Goal: Task Accomplishment & Management: Manage account settings

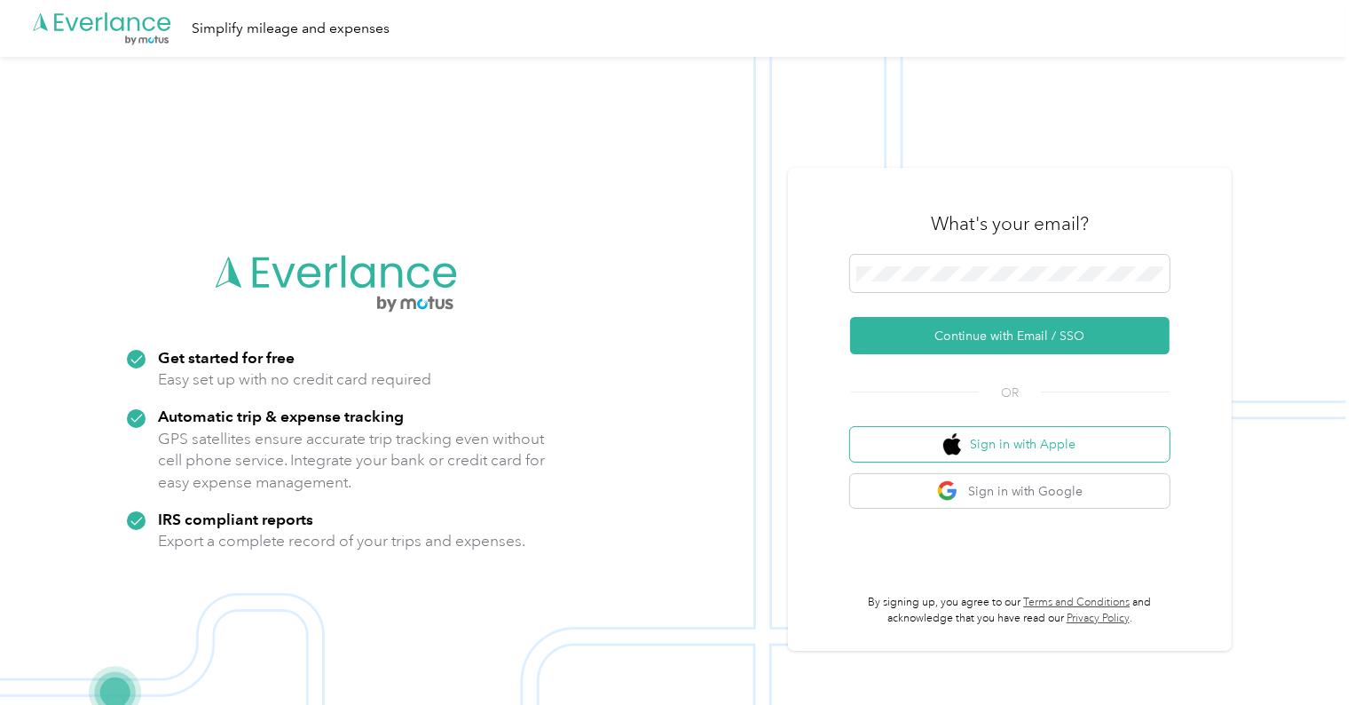
click at [1001, 447] on button "Sign in with Apple" at bounding box center [1009, 444] width 319 height 35
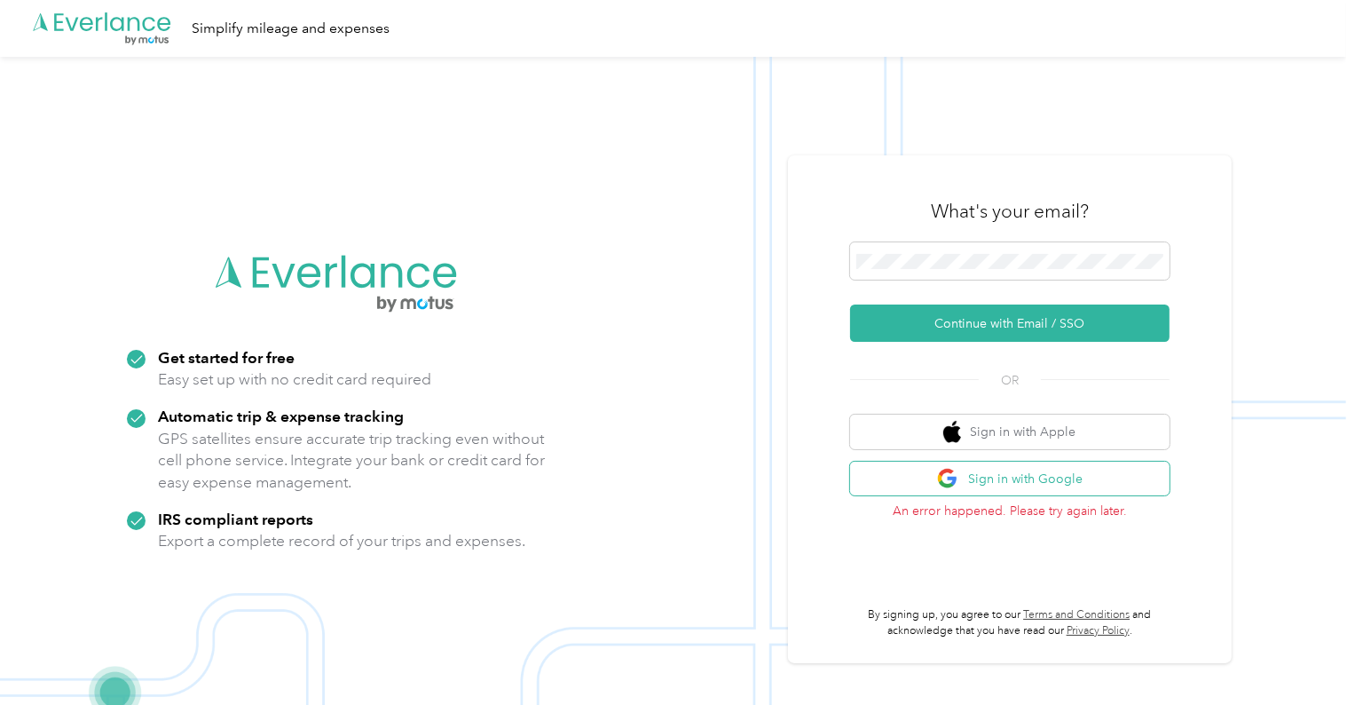
click at [1014, 477] on button "Sign in with Google" at bounding box center [1009, 478] width 319 height 35
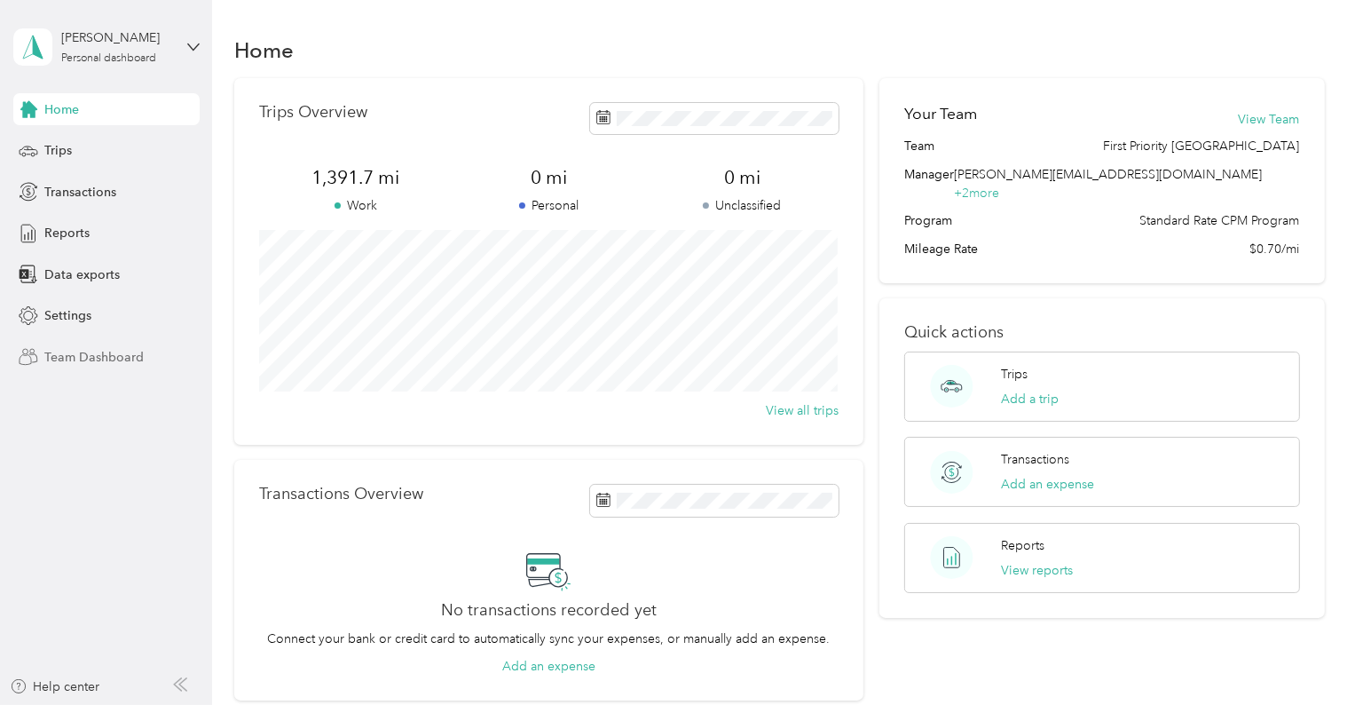
click at [91, 357] on span "Team Dashboard" at bounding box center [93, 357] width 99 height 19
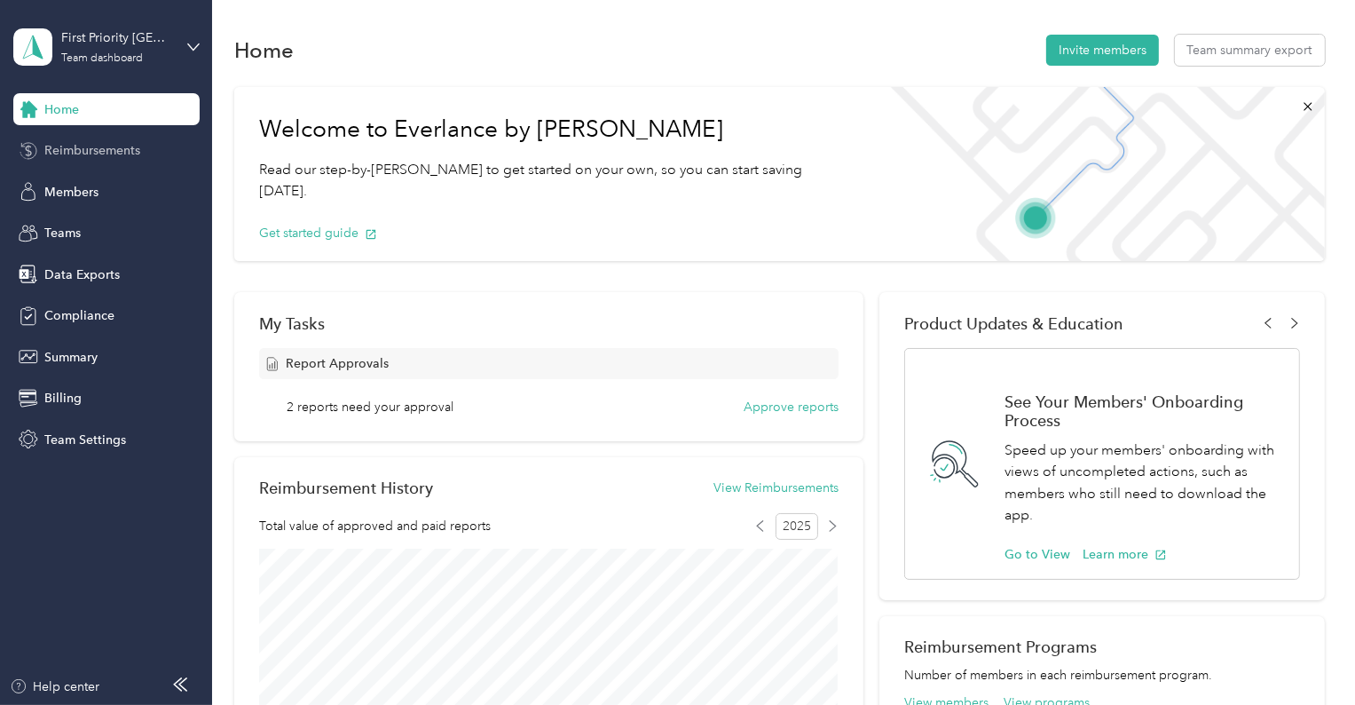
click at [73, 148] on span "Reimbursements" at bounding box center [92, 150] width 96 height 19
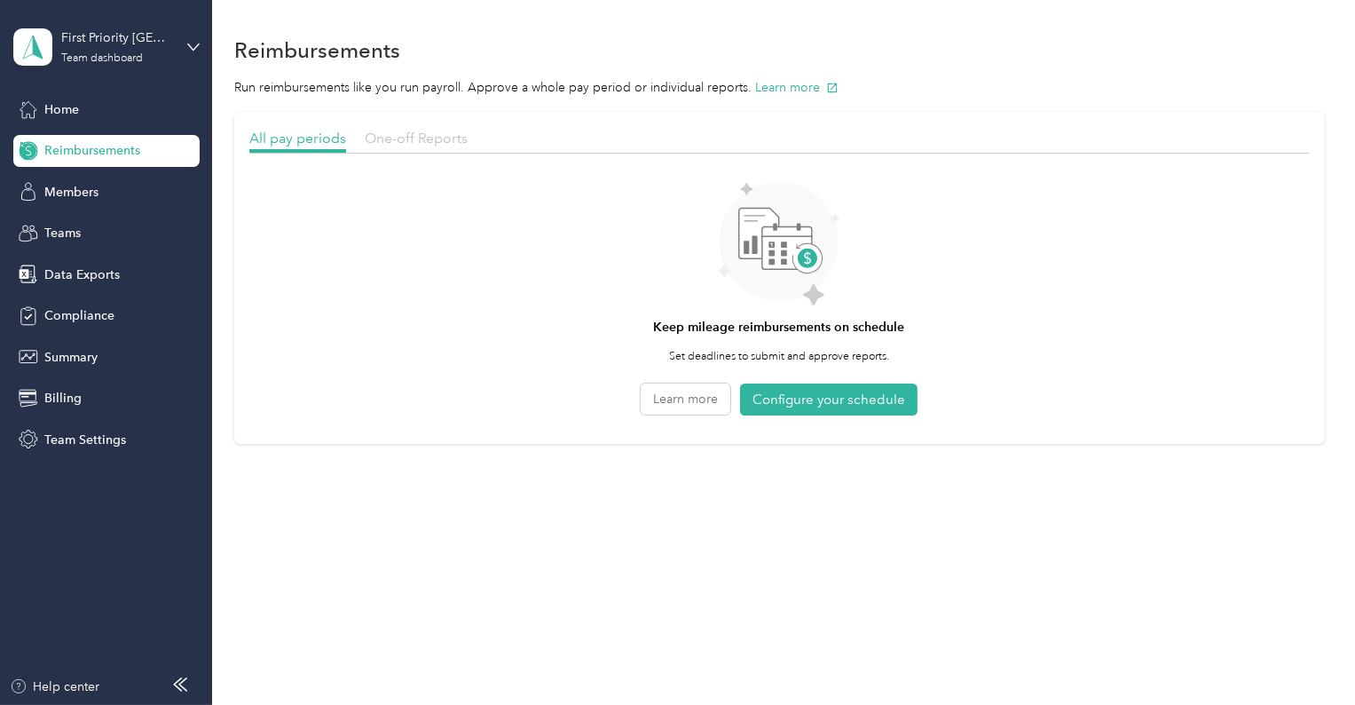
click at [412, 138] on span "One-off Reports" at bounding box center [416, 138] width 103 height 17
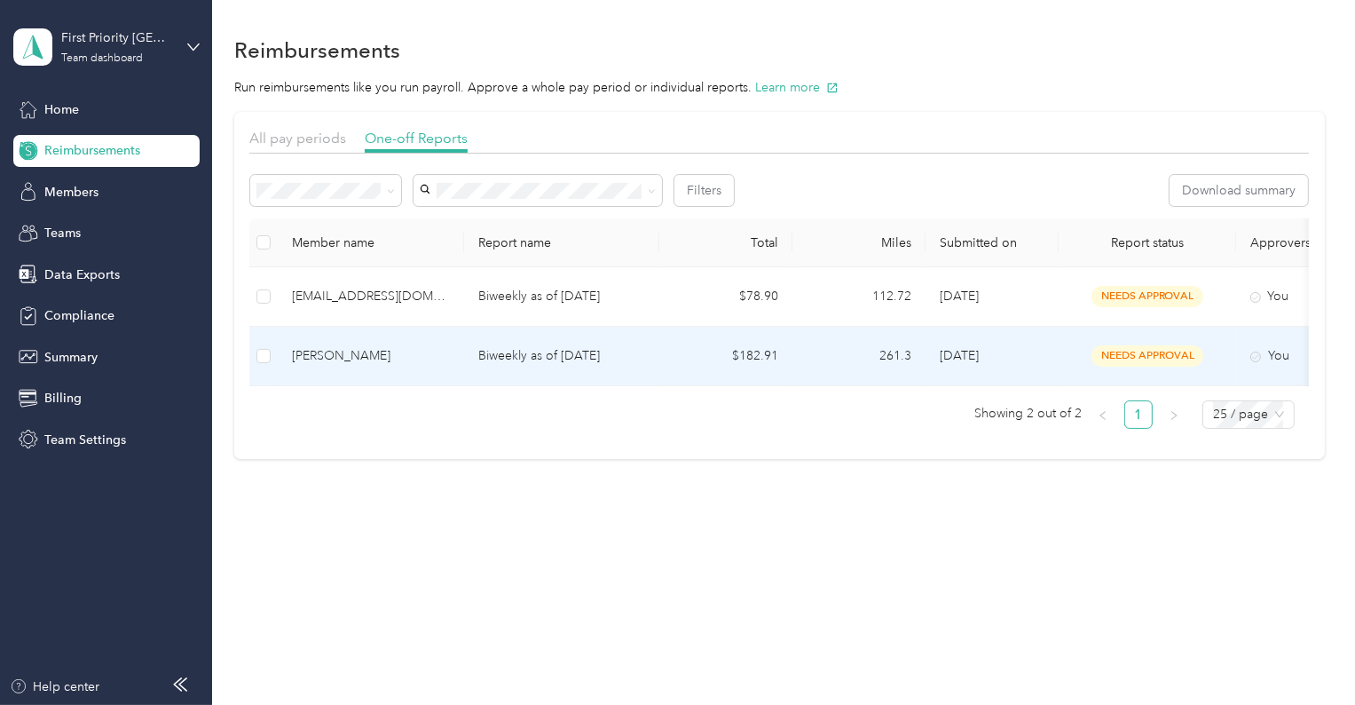
click at [753, 357] on td "$182.91" at bounding box center [725, 356] width 133 height 59
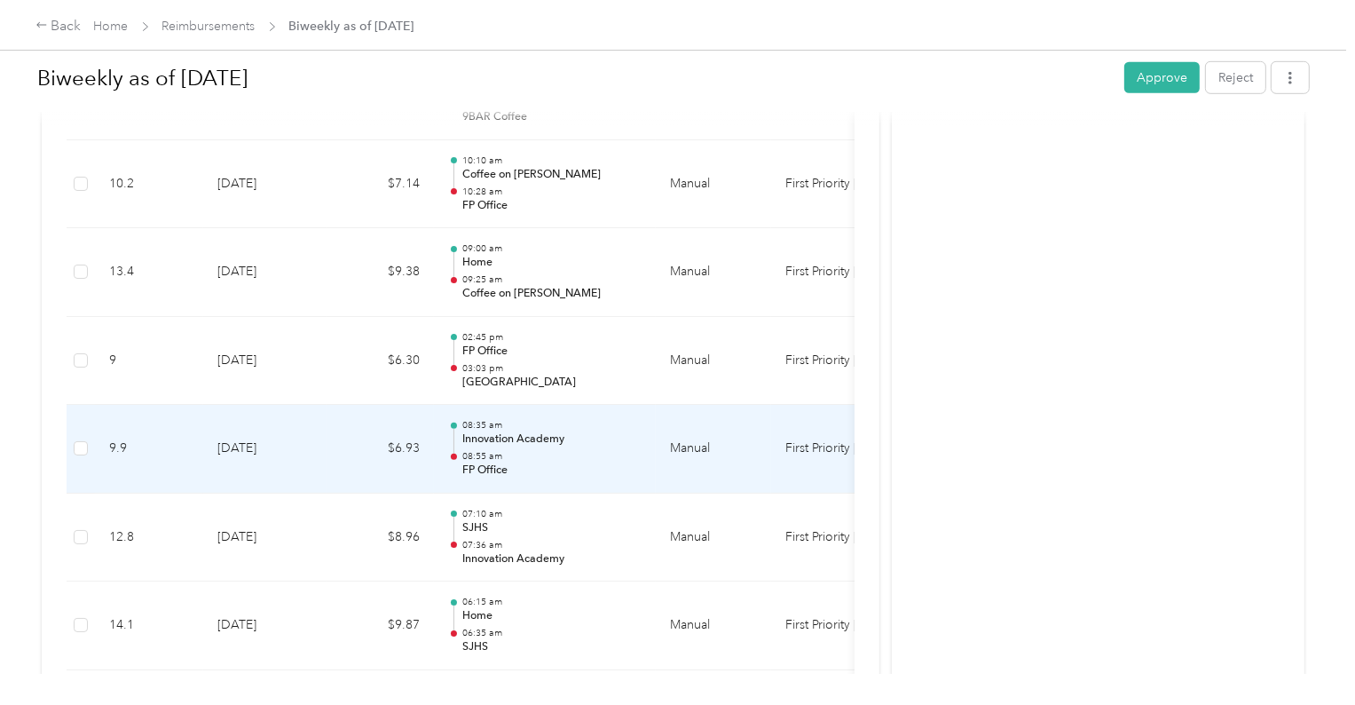
scroll to position [1237, 0]
